Goal: Information Seeking & Learning: Find specific fact

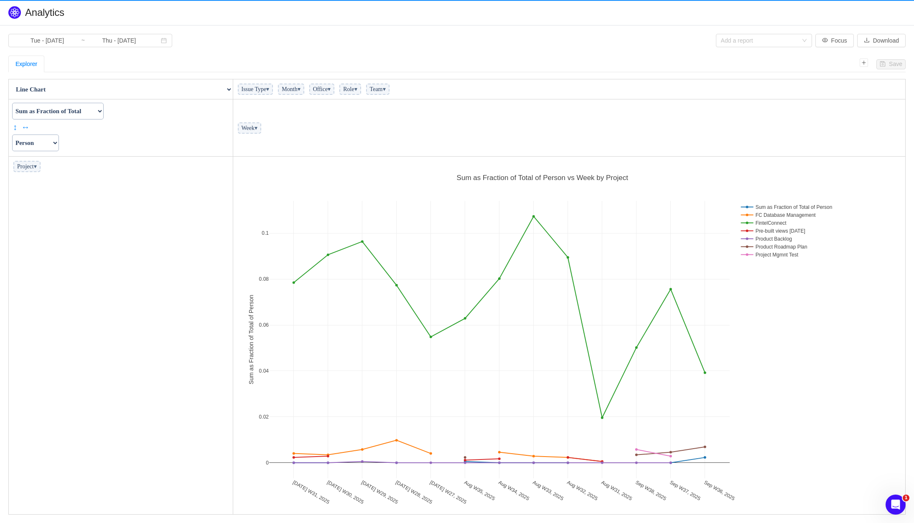
scroll to position [353, 667]
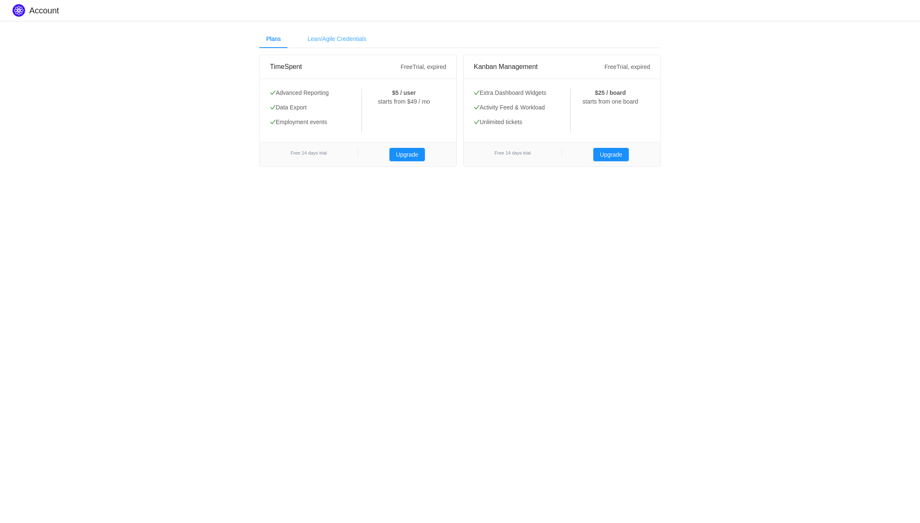
click at [343, 38] on div "Lean/Agile Credentials" at bounding box center [337, 39] width 72 height 19
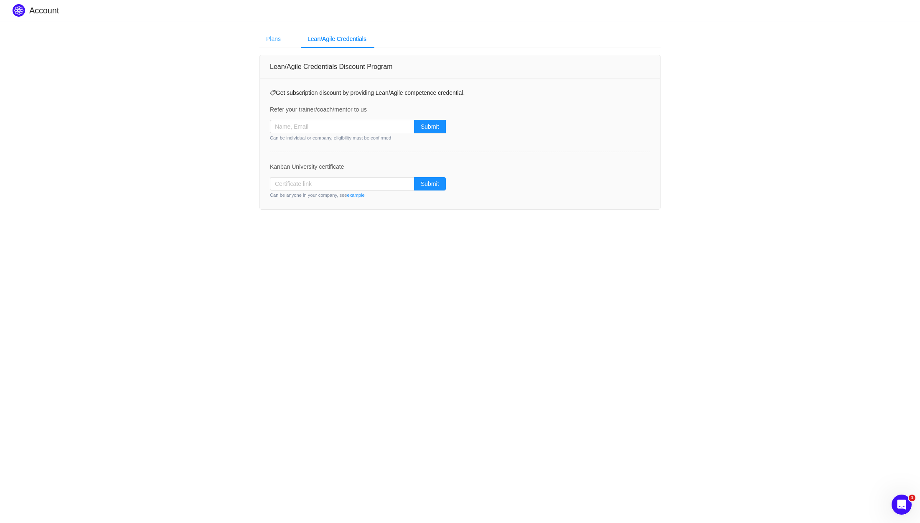
click at [271, 44] on div "Plans" at bounding box center [274, 39] width 28 height 19
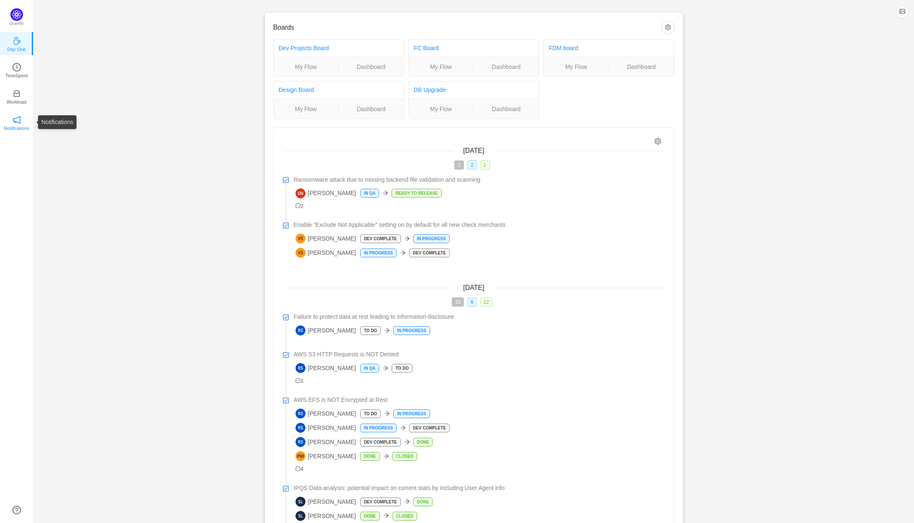
click at [17, 119] on icon "icon: notification" at bounding box center [17, 120] width 8 height 8
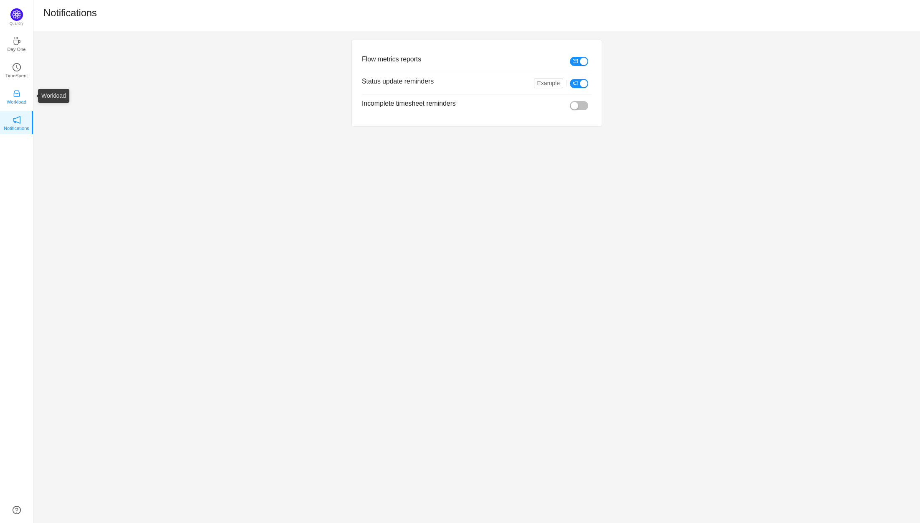
click at [15, 99] on p "Workload" at bounding box center [17, 102] width 20 height 8
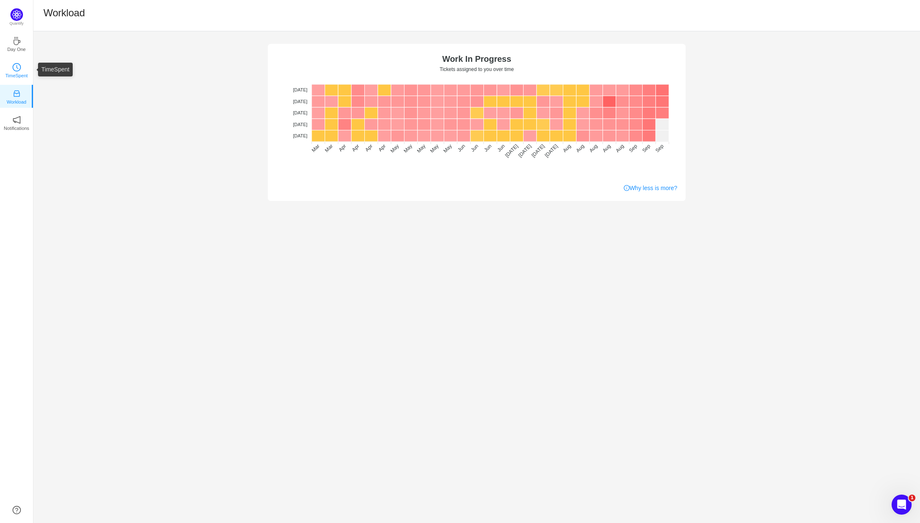
click at [13, 67] on link "TimeSpent" at bounding box center [17, 70] width 8 height 8
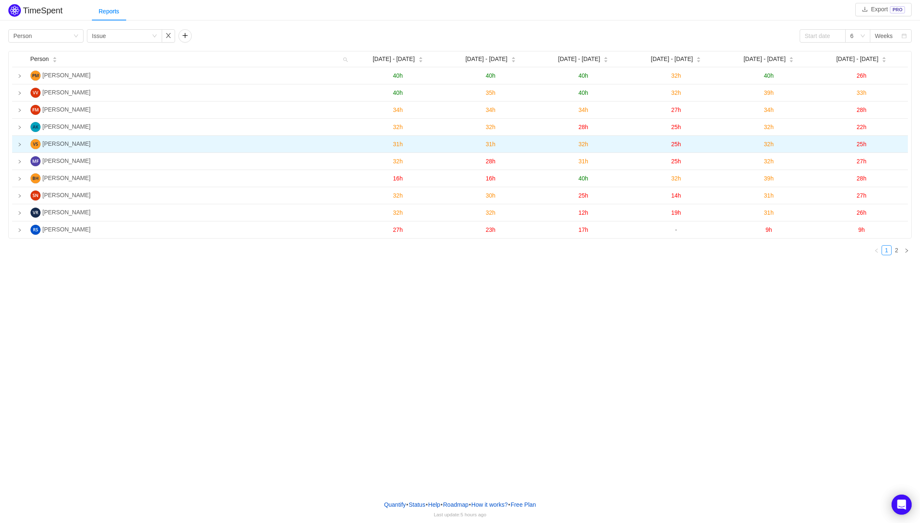
click at [20, 145] on icon "icon: right" at bounding box center [20, 145] width 4 height 4
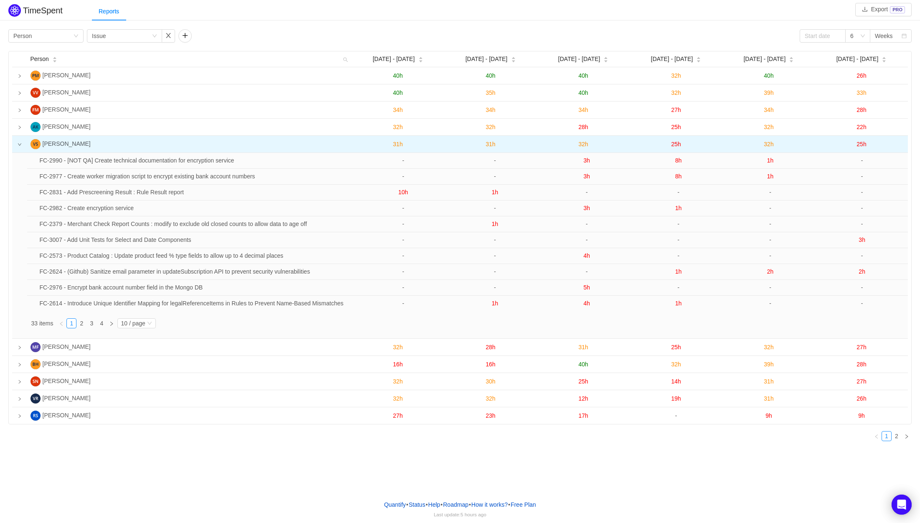
click at [20, 145] on icon "icon: down" at bounding box center [19, 144] width 3 height 3
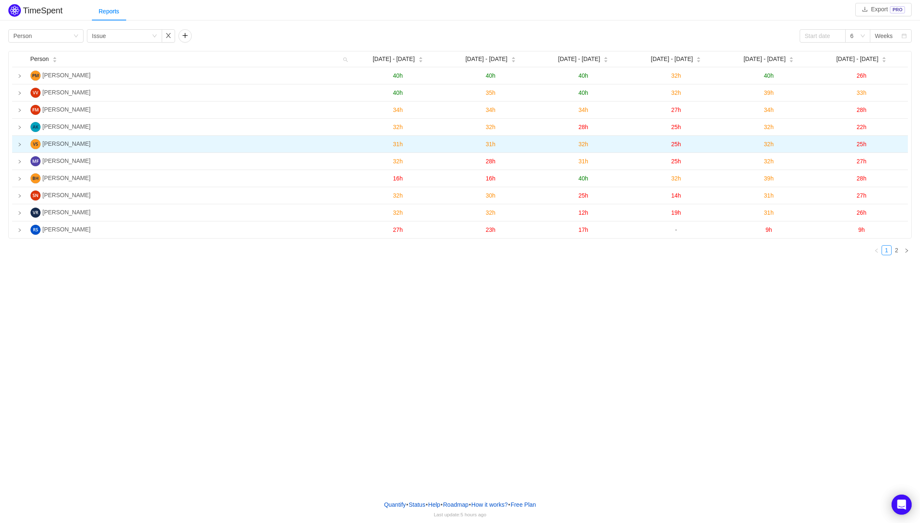
click at [20, 145] on icon "icon: right" at bounding box center [20, 145] width 4 height 4
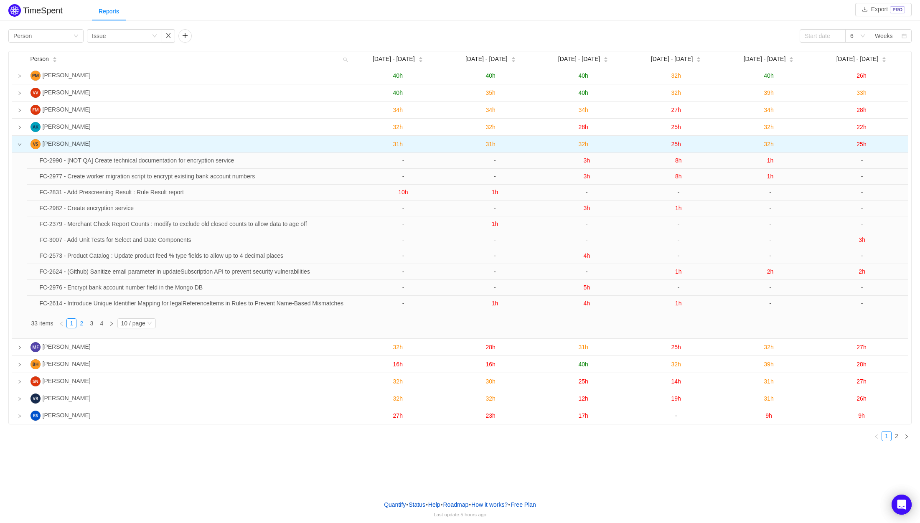
click at [85, 327] on link "2" at bounding box center [81, 323] width 9 height 9
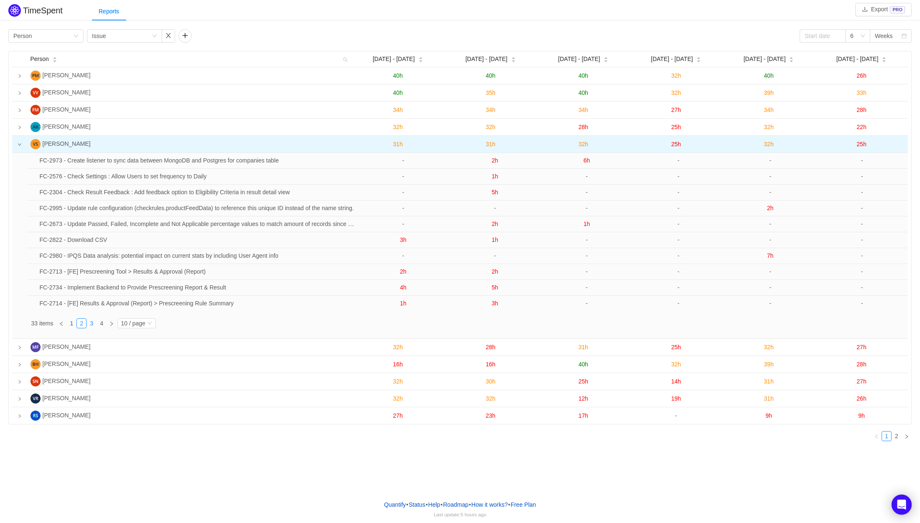
click at [93, 327] on link "3" at bounding box center [91, 323] width 9 height 9
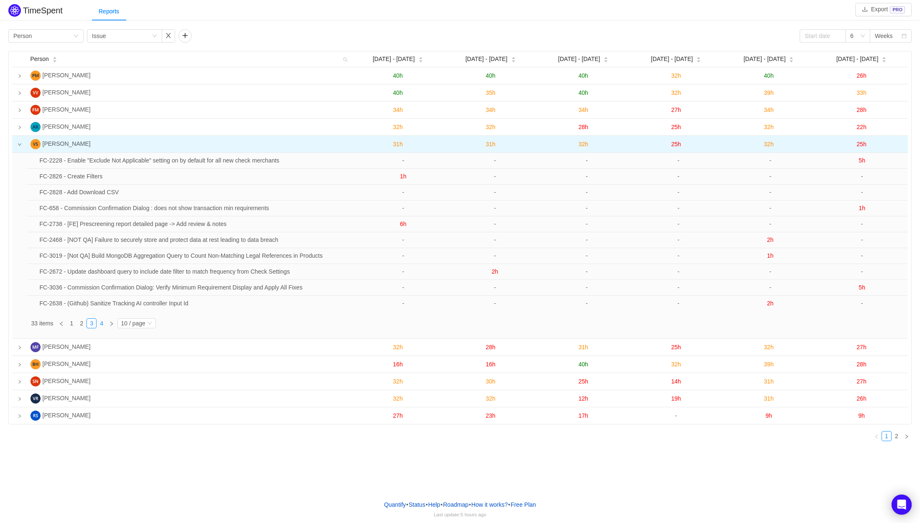
click at [104, 326] on link "4" at bounding box center [101, 323] width 9 height 9
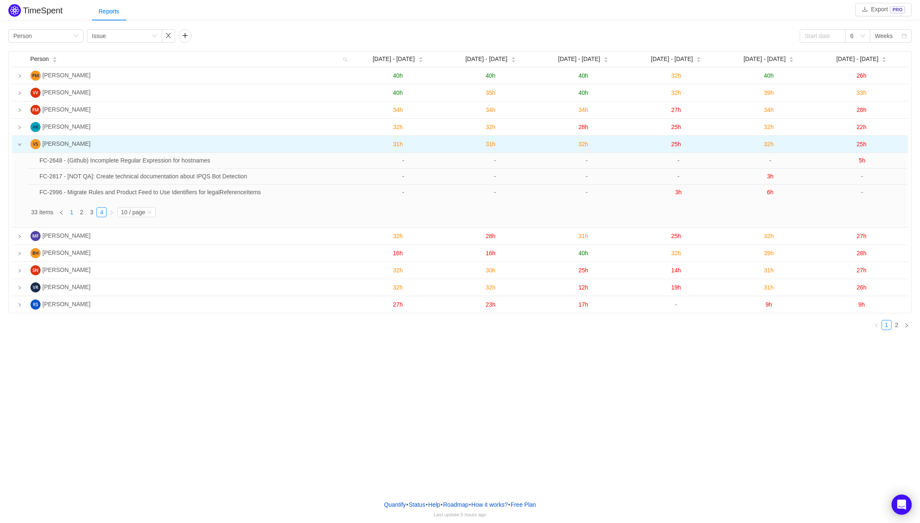
click at [74, 214] on link "1" at bounding box center [71, 212] width 9 height 9
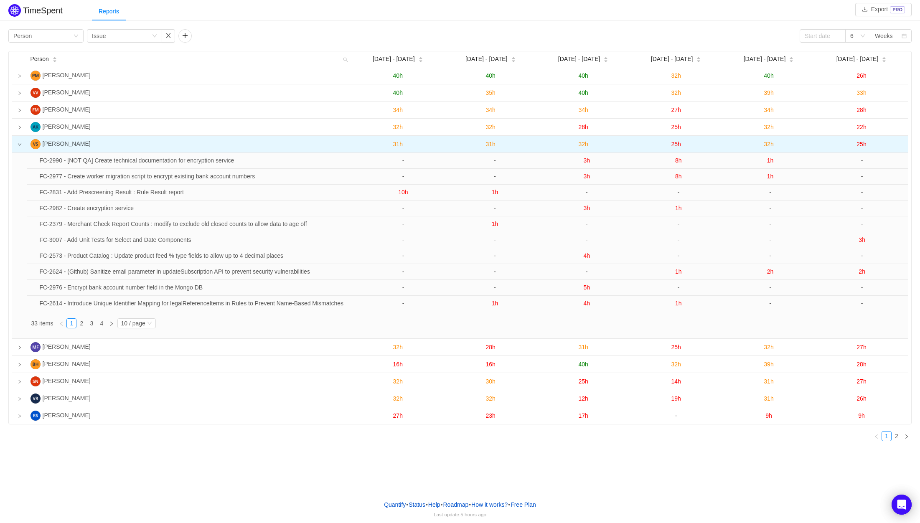
click at [20, 147] on icon "icon: down" at bounding box center [20, 145] width 4 height 4
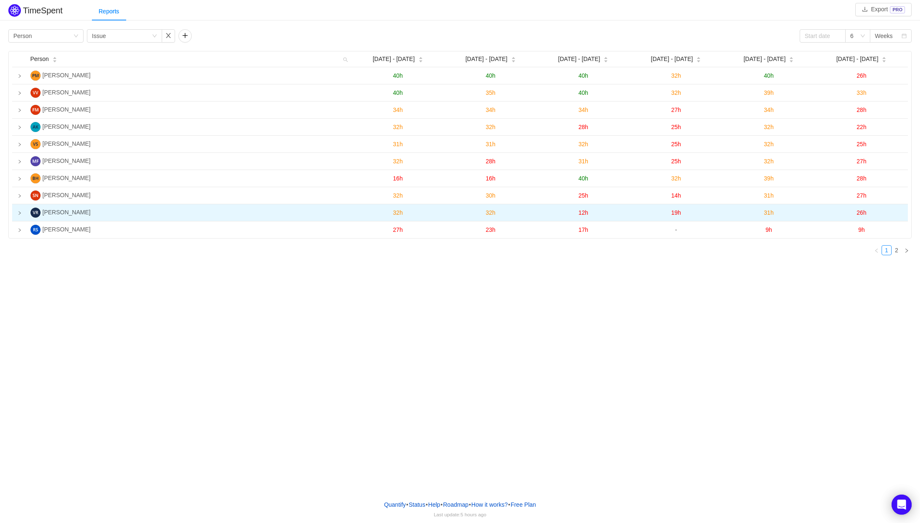
click at [21, 215] on icon "icon: right" at bounding box center [20, 213] width 4 height 4
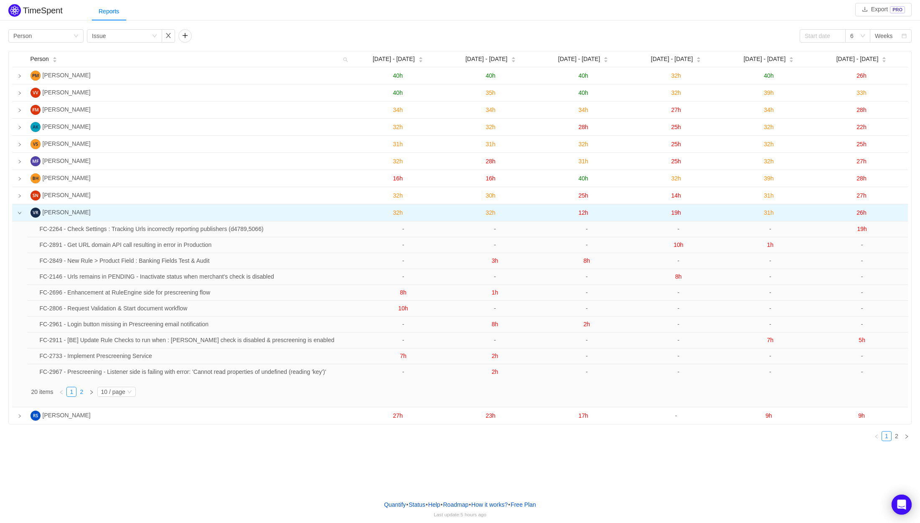
click at [84, 395] on link "2" at bounding box center [81, 391] width 9 height 9
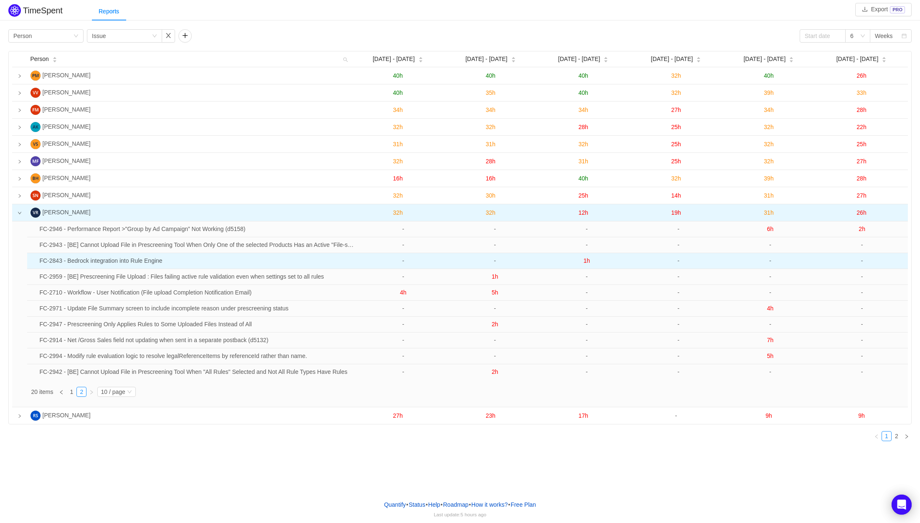
click at [56, 265] on td "FC-2843 - Bedrock integration into Rule Engine" at bounding box center [196, 261] width 321 height 16
click at [56, 263] on td "FC-2843 - Bedrock integration into Rule Engine" at bounding box center [196, 261] width 321 height 16
copy td "2843"
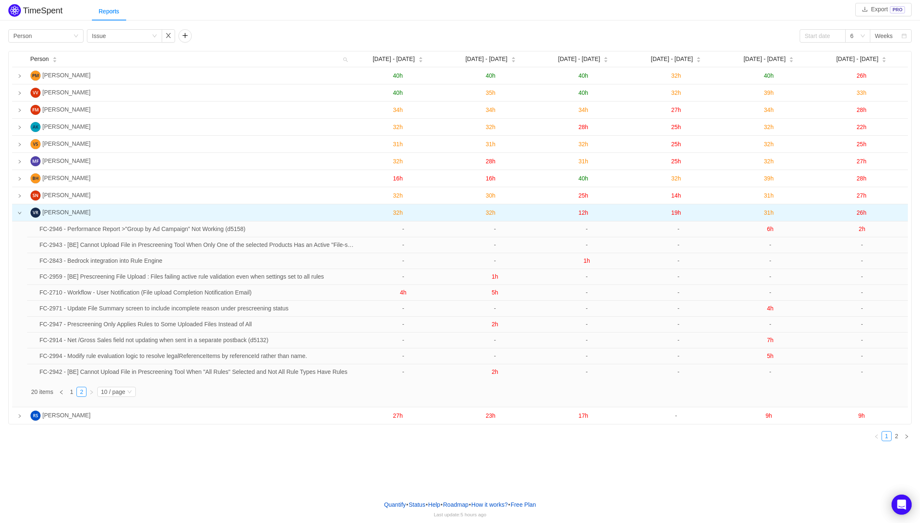
click at [21, 214] on icon "icon: down" at bounding box center [20, 213] width 4 height 4
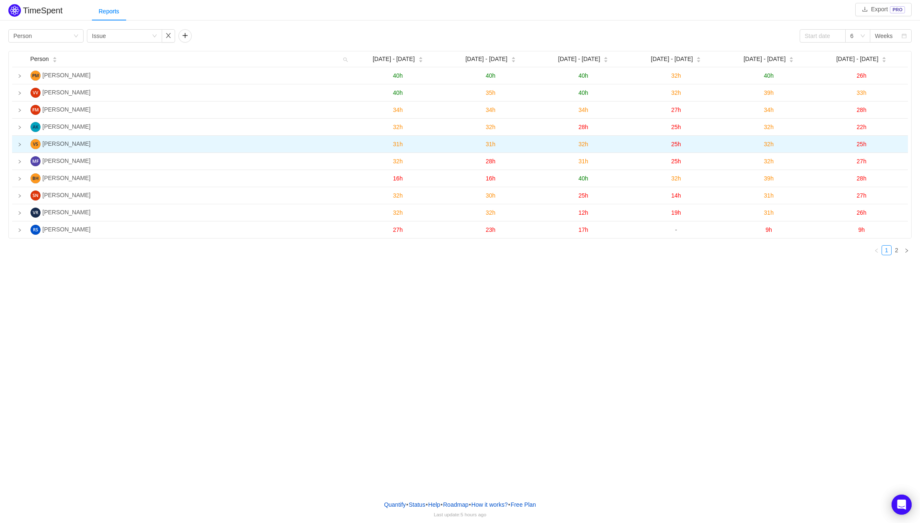
click at [22, 147] on td at bounding box center [19, 144] width 15 height 17
